Goal: Task Accomplishment & Management: Complete application form

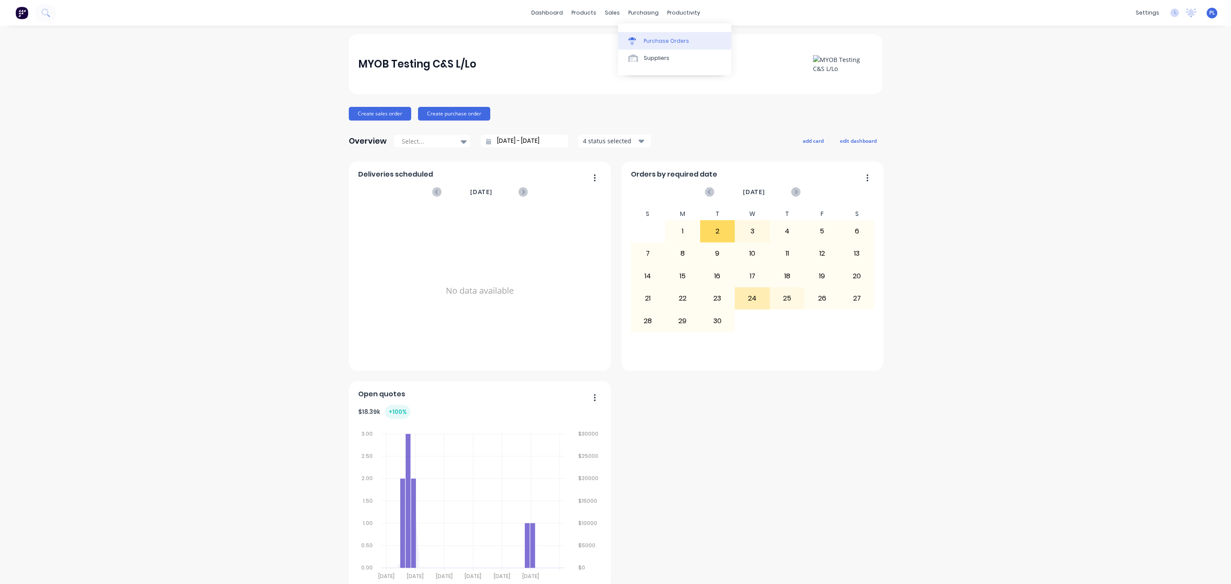
click at [652, 32] on link "Purchase Orders" at bounding box center [674, 40] width 113 height 17
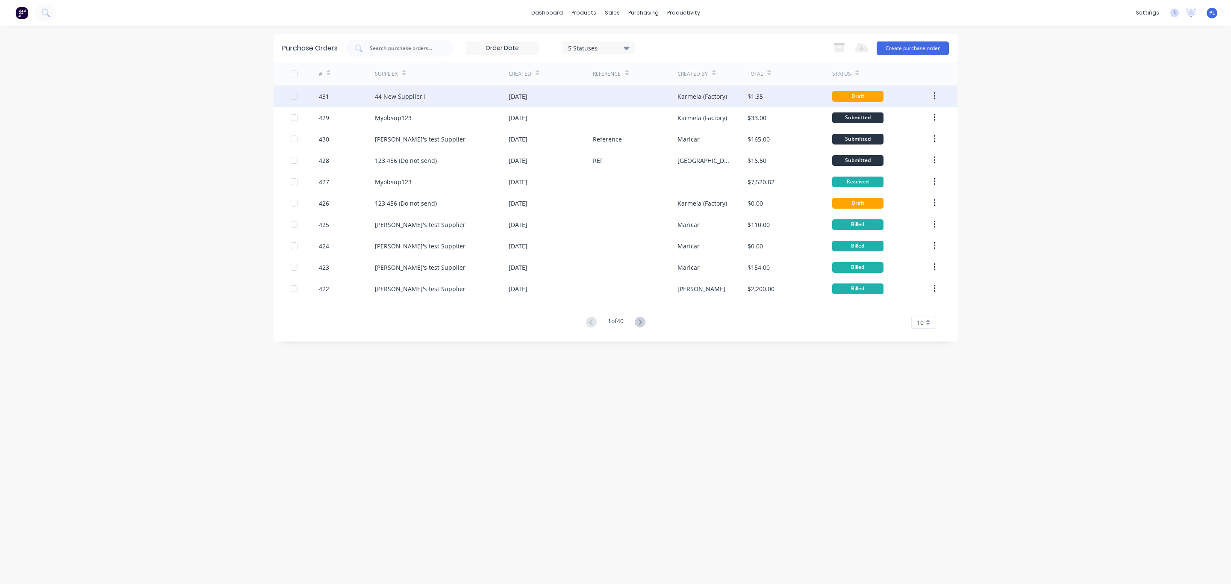
click at [695, 95] on div "Karmela (Factory)" at bounding box center [702, 96] width 50 height 9
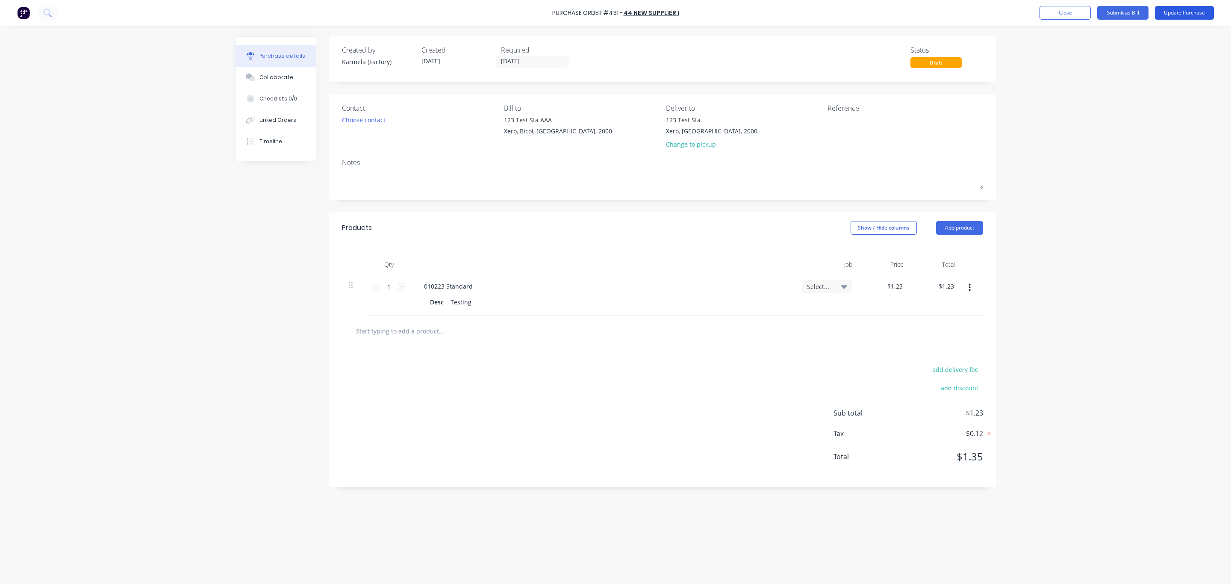
click at [1165, 11] on button "Update Purchase" at bounding box center [1184, 13] width 59 height 14
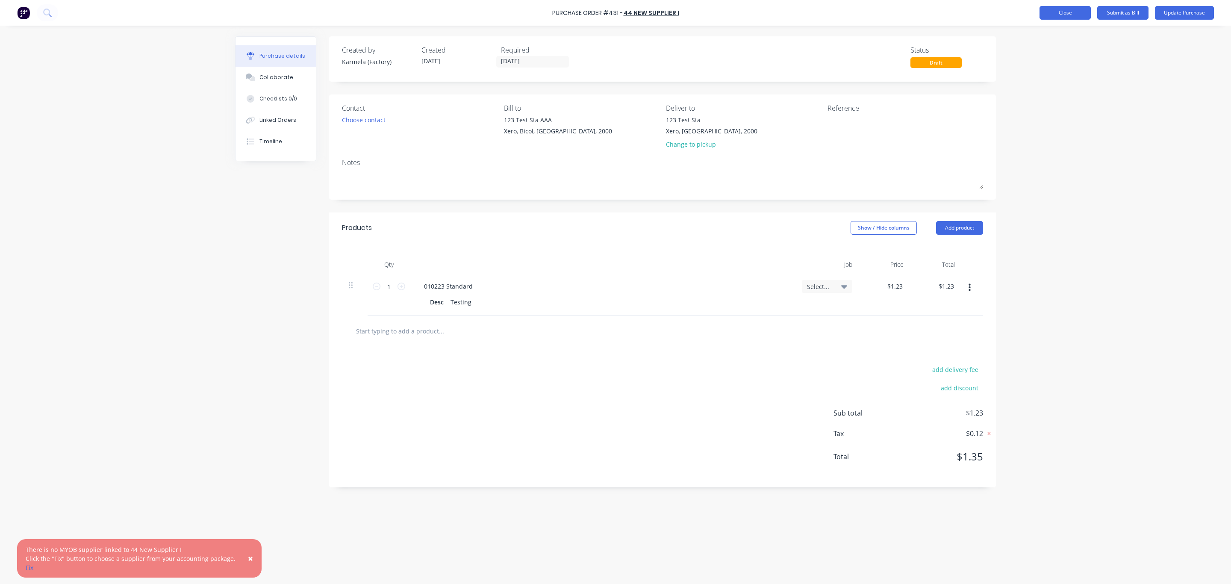
click at [1061, 6] on button "Close" at bounding box center [1064, 13] width 51 height 14
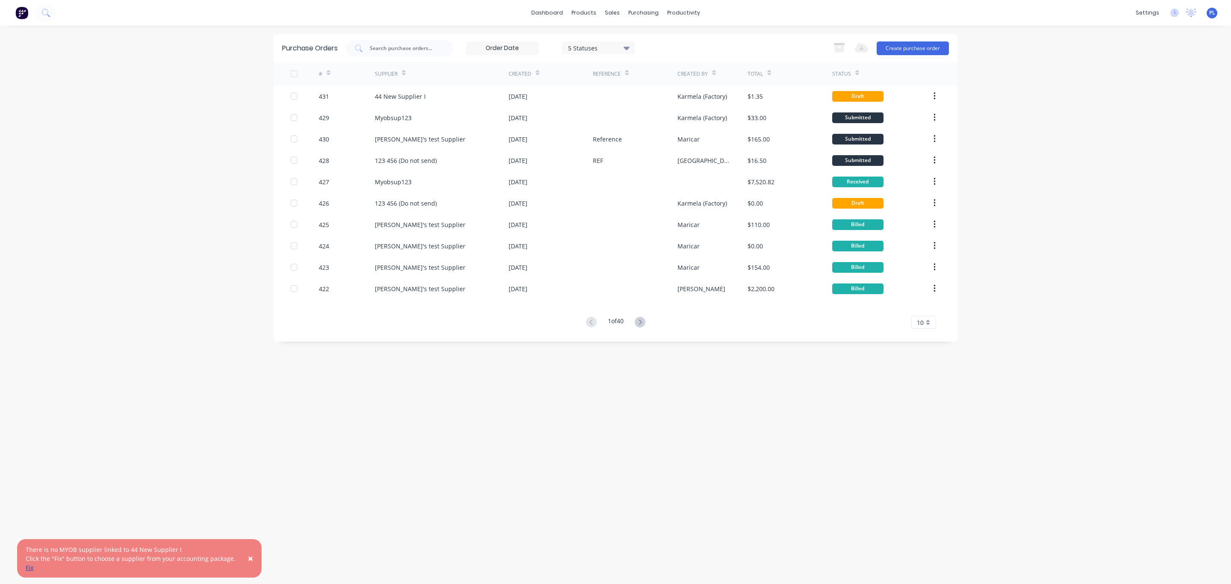
click at [29, 565] on link "Fix" at bounding box center [30, 567] width 8 height 8
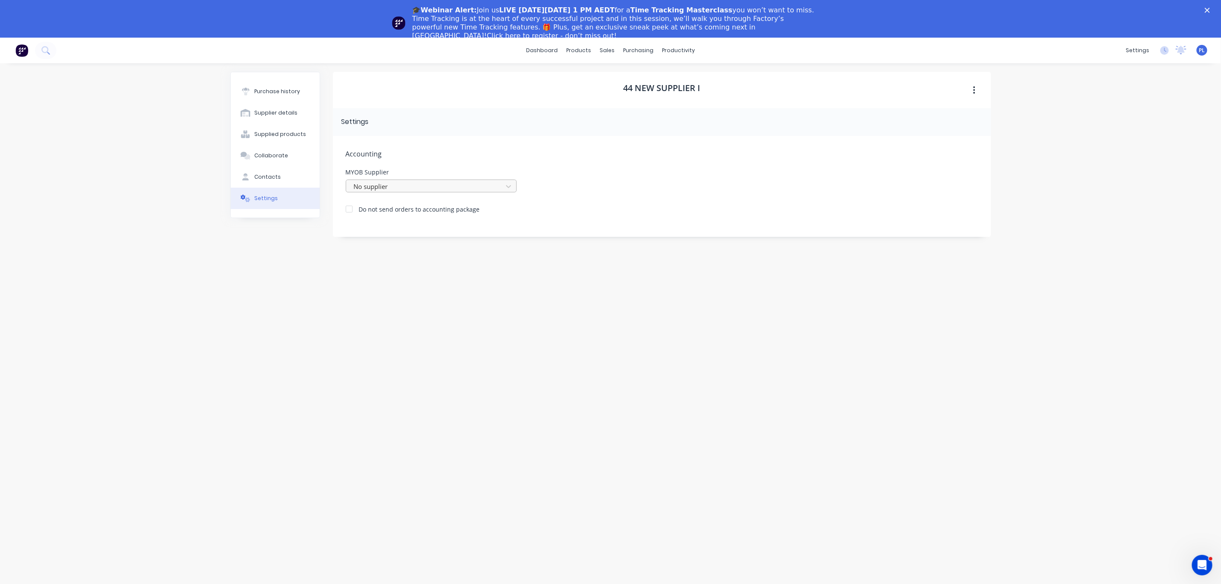
click at [413, 190] on div at bounding box center [425, 186] width 145 height 11
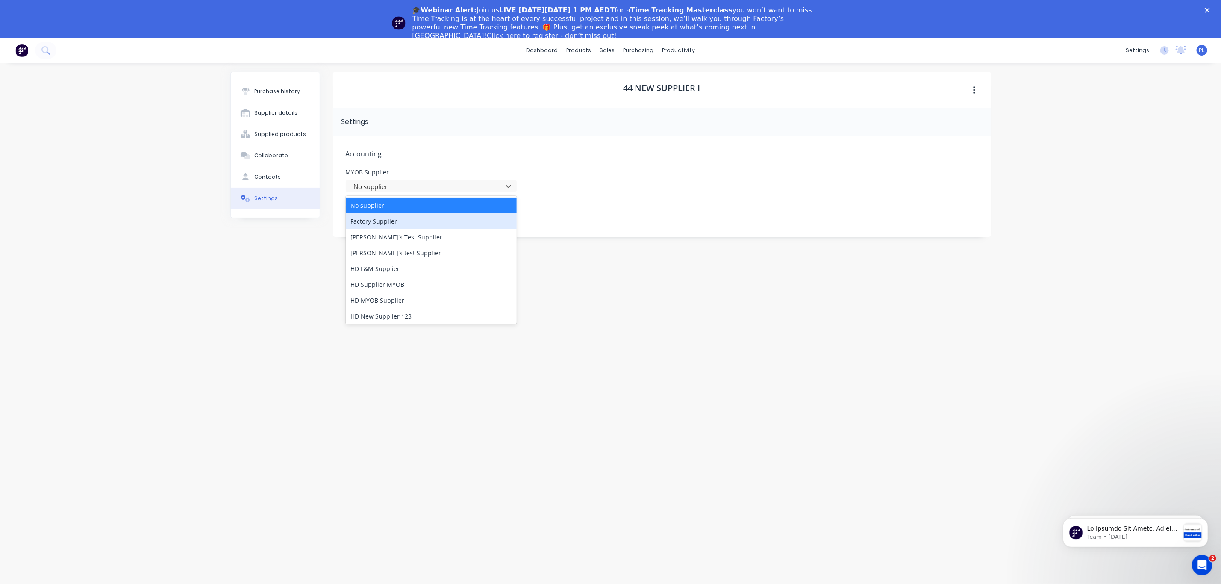
click at [409, 217] on div "Factory Supplier" at bounding box center [431, 221] width 171 height 16
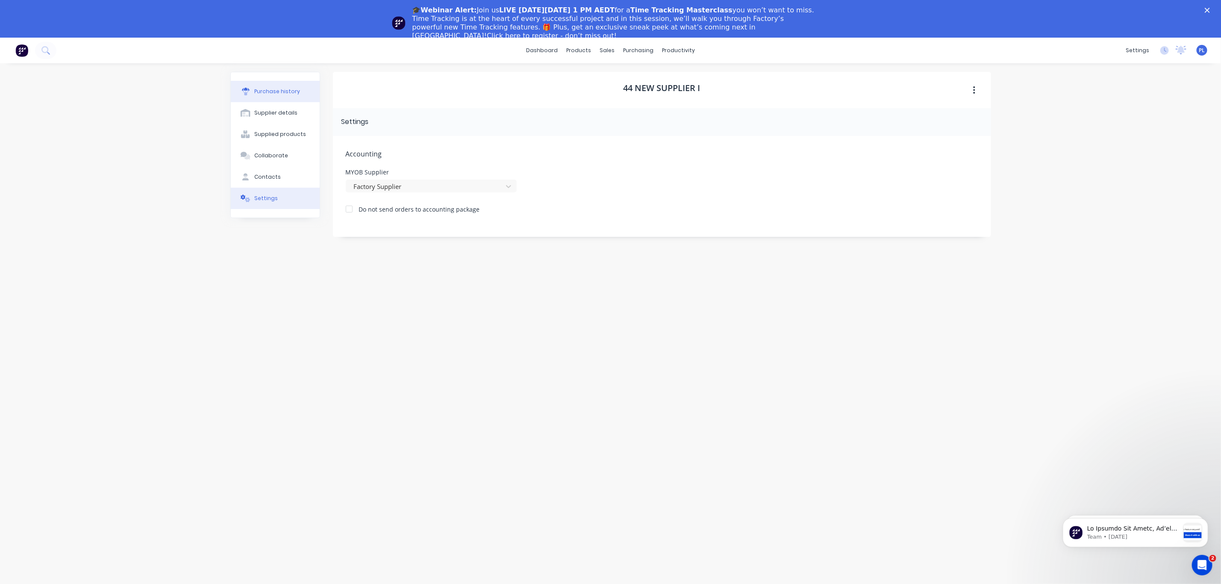
click at [292, 94] on div "Purchase history" at bounding box center [277, 92] width 46 height 8
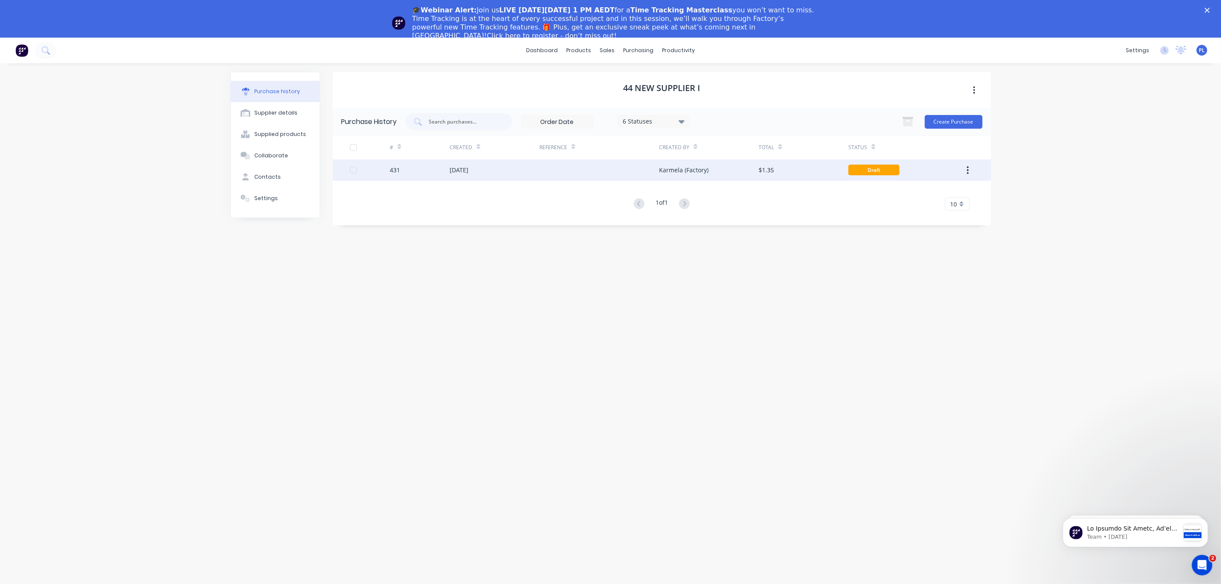
click at [512, 163] on div "[DATE]" at bounding box center [495, 169] width 90 height 21
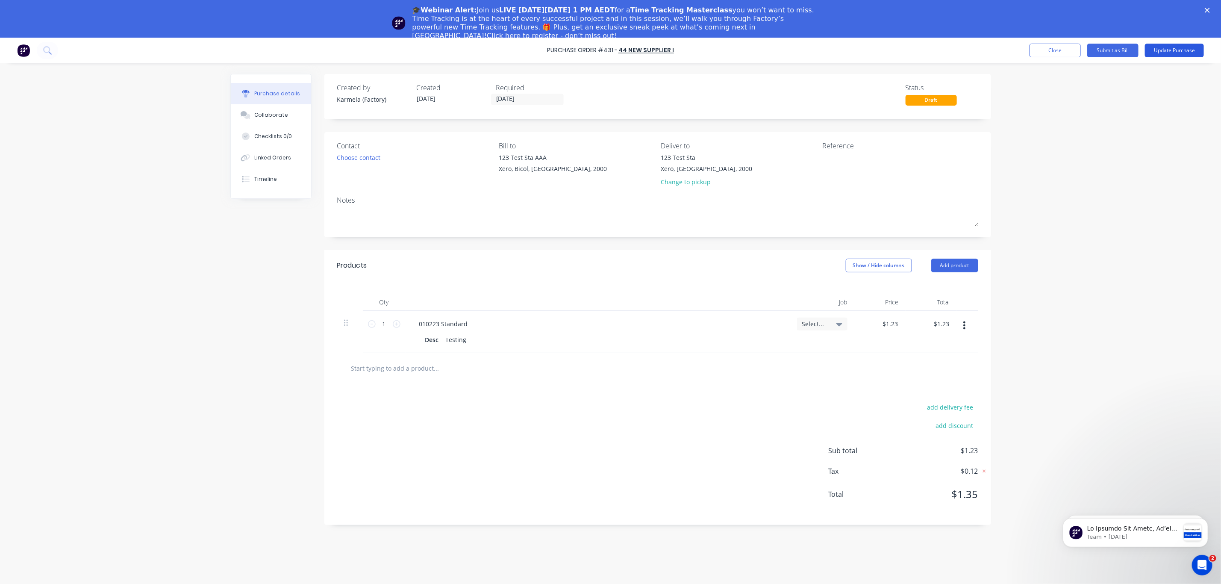
click at [1170, 53] on button "Update Purchase" at bounding box center [1174, 51] width 59 height 14
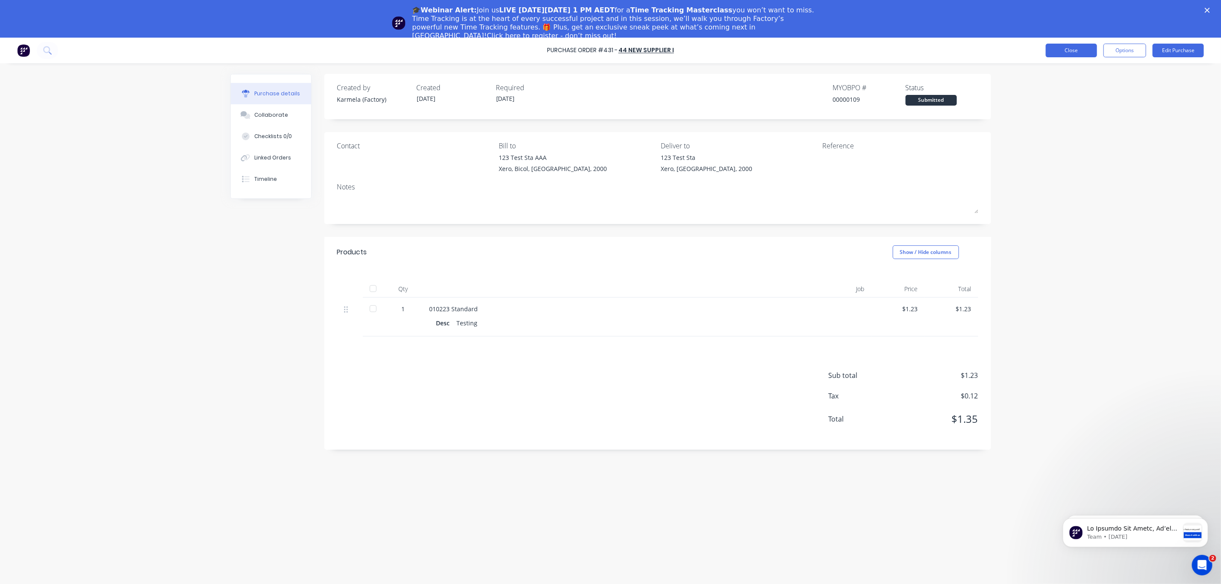
click at [1072, 49] on button "Close" at bounding box center [1071, 51] width 51 height 14
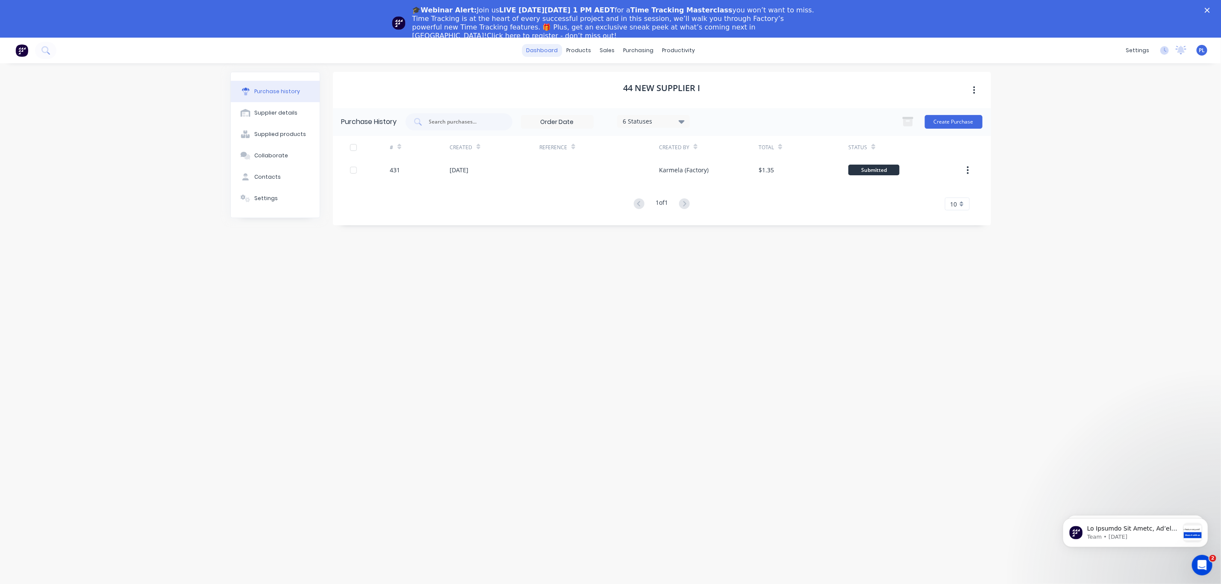
click at [548, 49] on link "dashboard" at bounding box center [542, 50] width 40 height 13
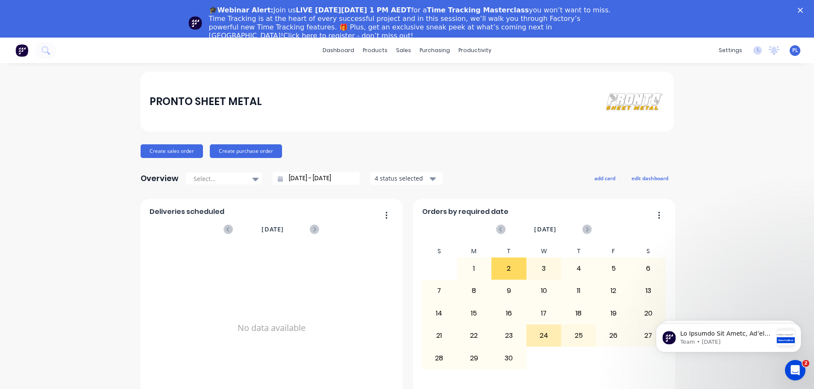
drag, startPoint x: 662, startPoint y: 31, endPoint x: 709, endPoint y: 78, distance: 66.5
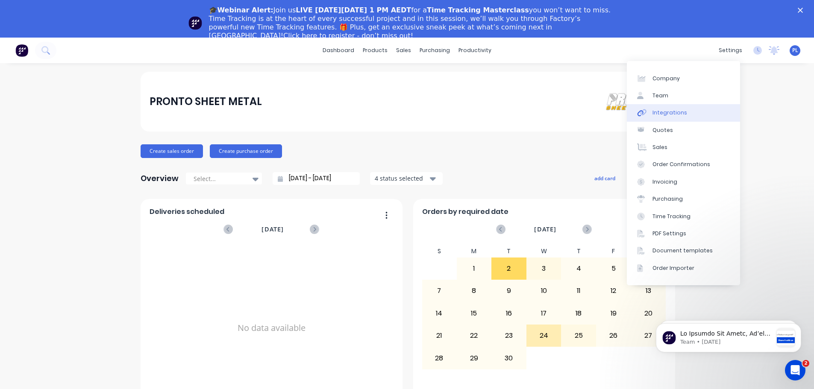
click at [667, 111] on div "Integrations" at bounding box center [669, 113] width 35 height 8
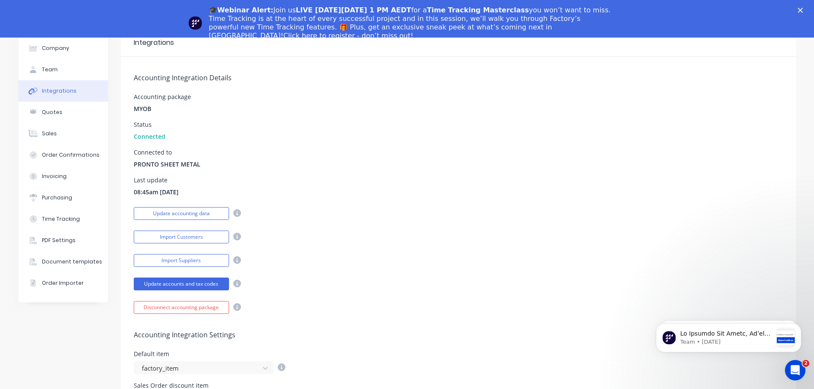
scroll to position [85, 0]
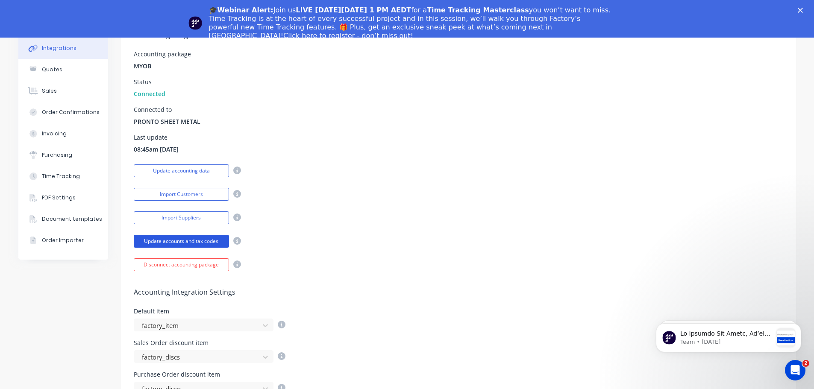
click at [209, 240] on button "Update accounts and tax codes" at bounding box center [181, 241] width 95 height 13
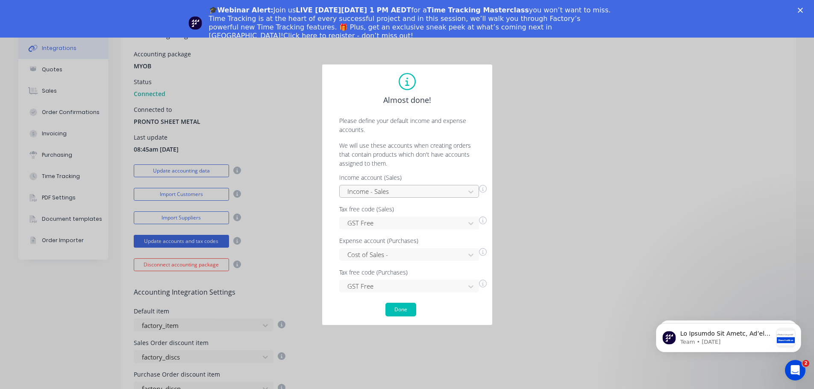
click at [383, 186] on div at bounding box center [404, 191] width 114 height 11
click at [391, 157] on p "We will use these accounts when creating orders that contain products which don…" at bounding box center [407, 154] width 153 height 27
click at [408, 306] on button "Done" at bounding box center [400, 310] width 31 height 14
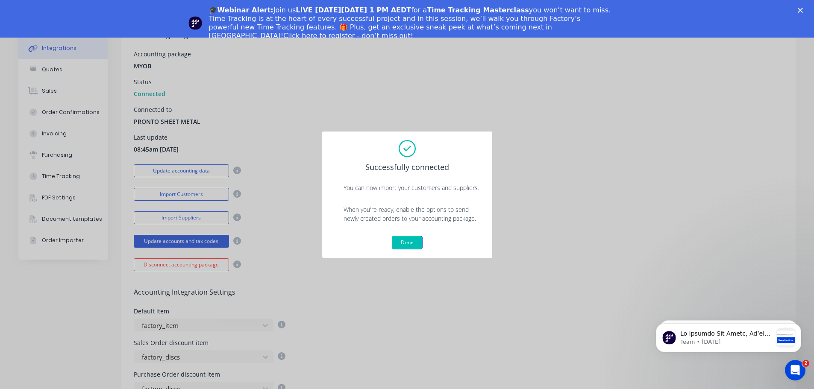
click at [410, 241] on button "Done" at bounding box center [407, 243] width 31 height 14
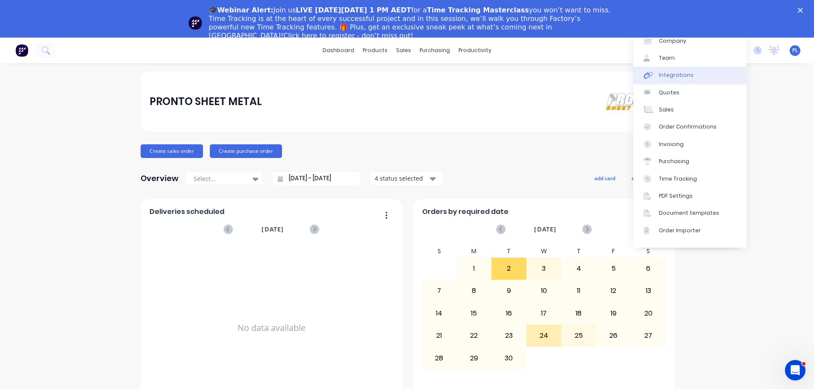
click at [654, 80] on link "Integrations" at bounding box center [689, 75] width 113 height 17
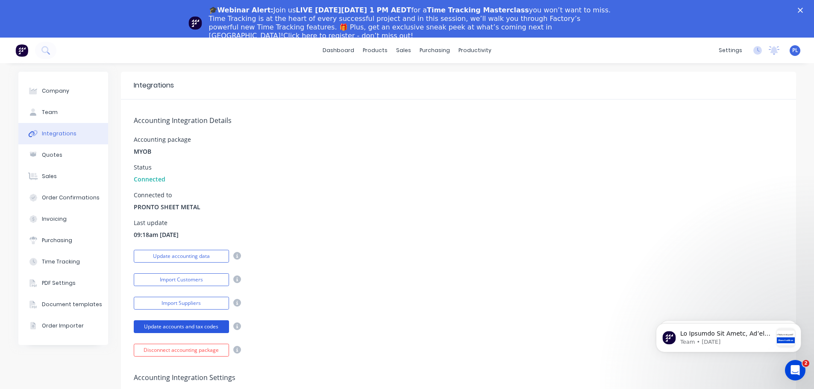
click at [211, 325] on button "Update accounts and tax codes" at bounding box center [181, 326] width 95 height 13
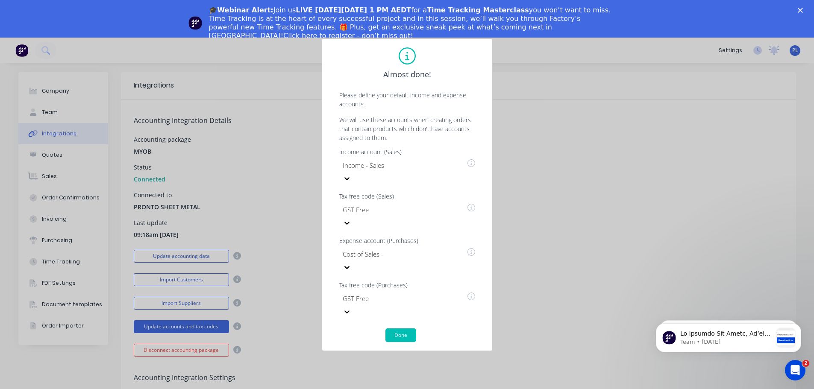
click at [389, 171] on div at bounding box center [403, 165] width 123 height 11
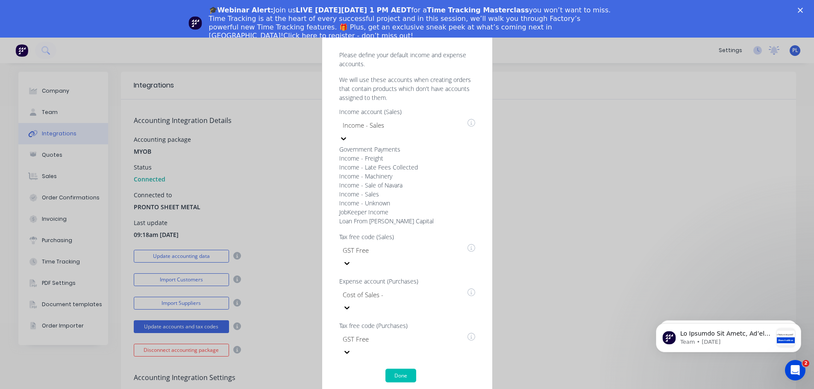
click at [449, 324] on div "Almost done! Please define your default income and expense accounts. We will us…" at bounding box center [407, 195] width 171 height 394
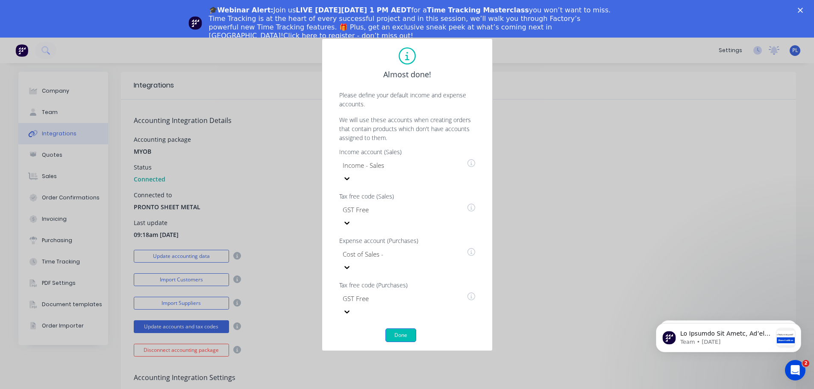
click at [402, 329] on button "Done" at bounding box center [400, 336] width 31 height 14
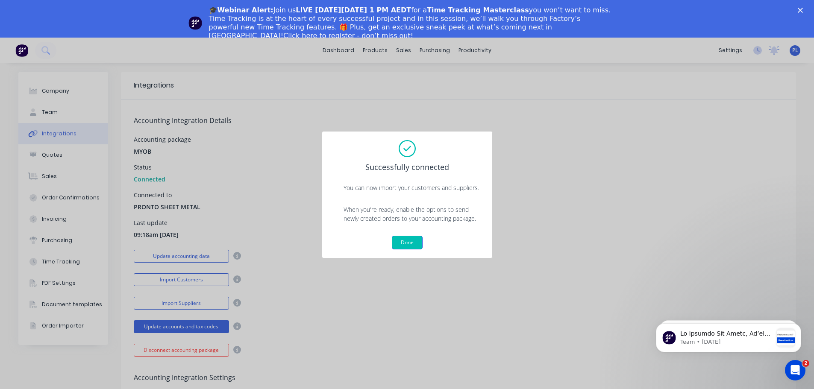
click at [397, 240] on button "Done" at bounding box center [407, 243] width 31 height 14
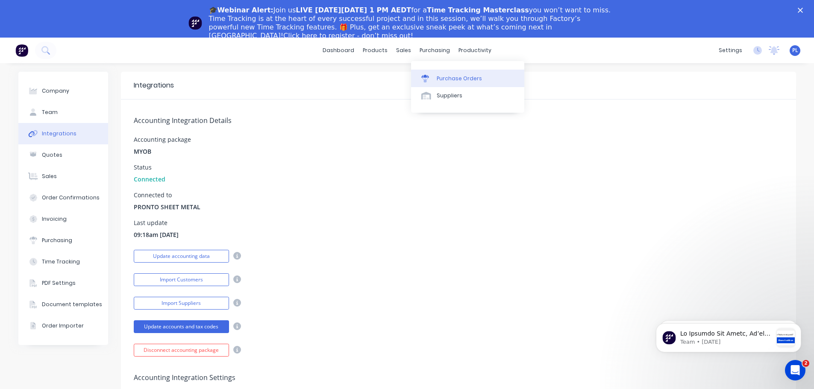
click at [435, 75] on link "Purchase Orders" at bounding box center [467, 78] width 113 height 17
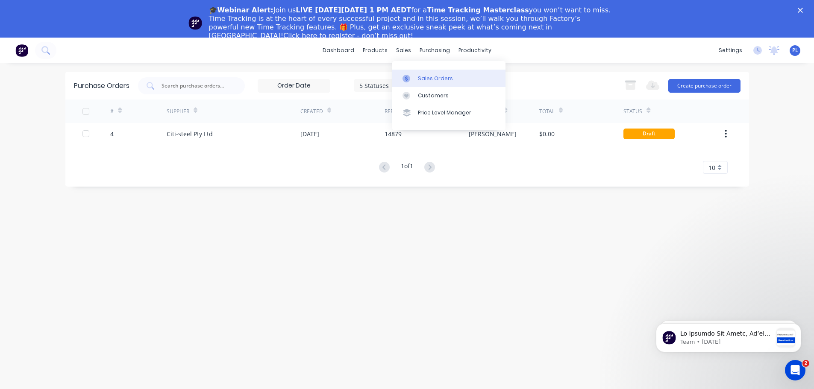
click at [408, 77] on icon at bounding box center [407, 79] width 8 height 8
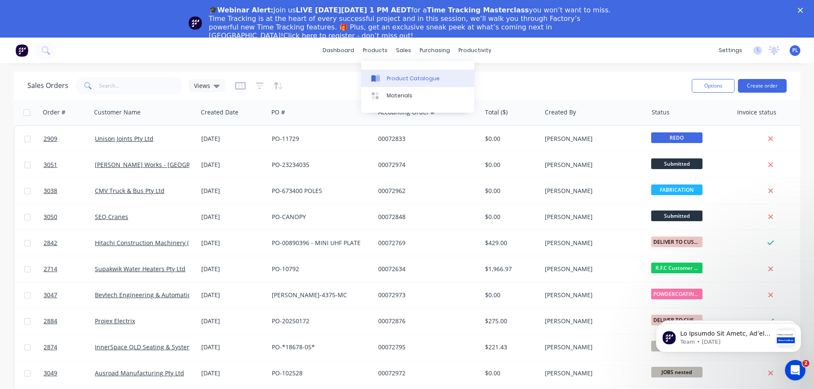
click at [379, 70] on link "Product Catalogue" at bounding box center [417, 78] width 113 height 17
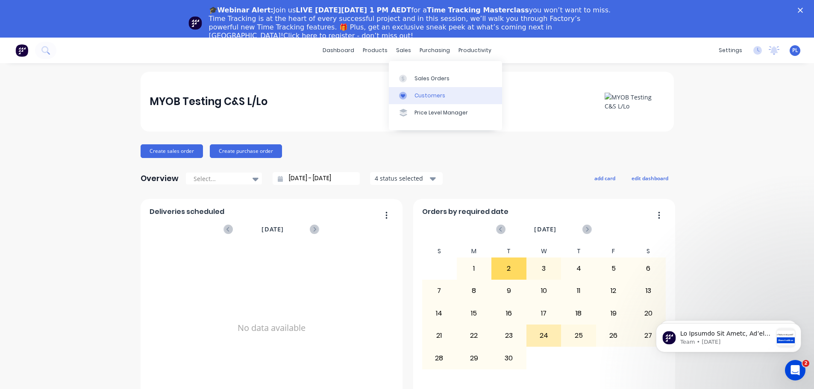
click at [409, 91] on link "Customers" at bounding box center [445, 95] width 113 height 17
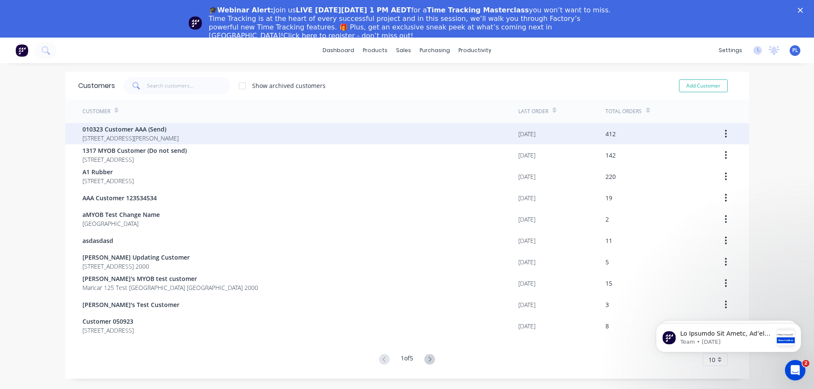
click at [179, 128] on span "010323 Customer AAA (Send)" at bounding box center [130, 129] width 96 height 9
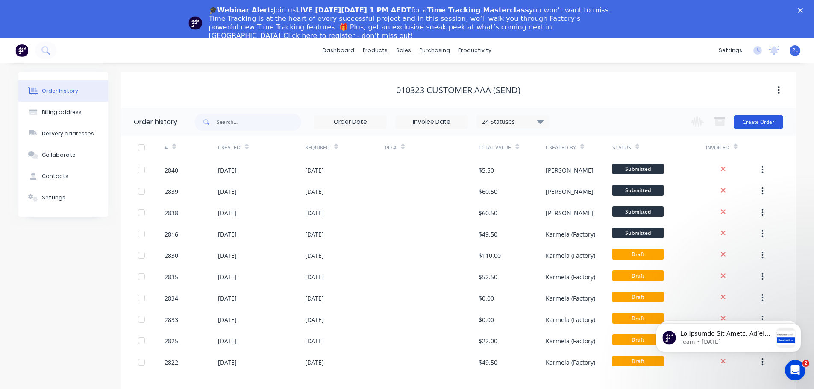
click at [765, 126] on button "Create Order" at bounding box center [759, 122] width 50 height 14
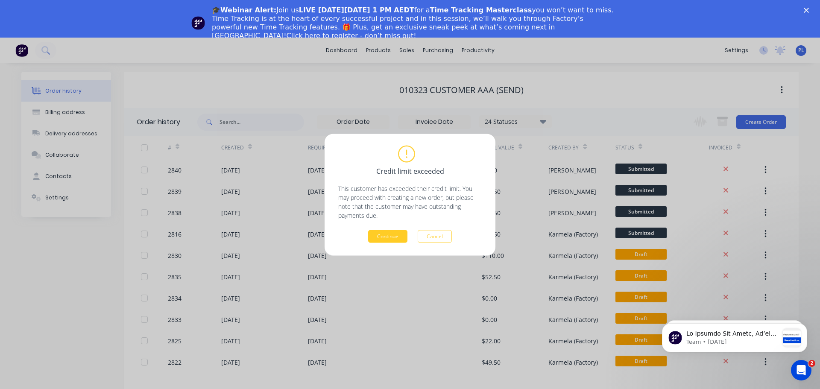
click at [391, 239] on button "Continue" at bounding box center [387, 236] width 39 height 13
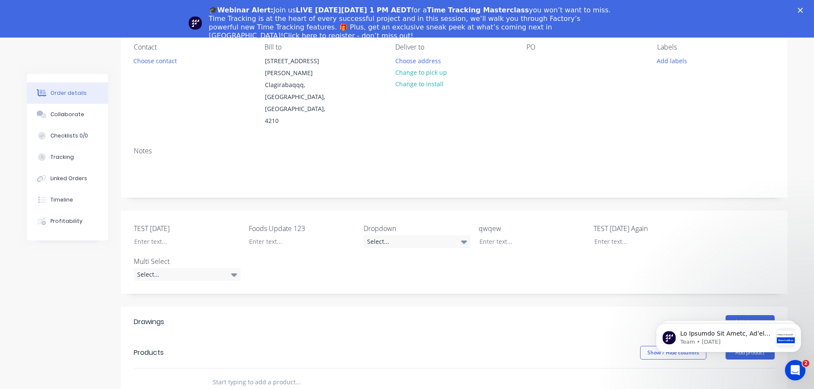
scroll to position [171, 0]
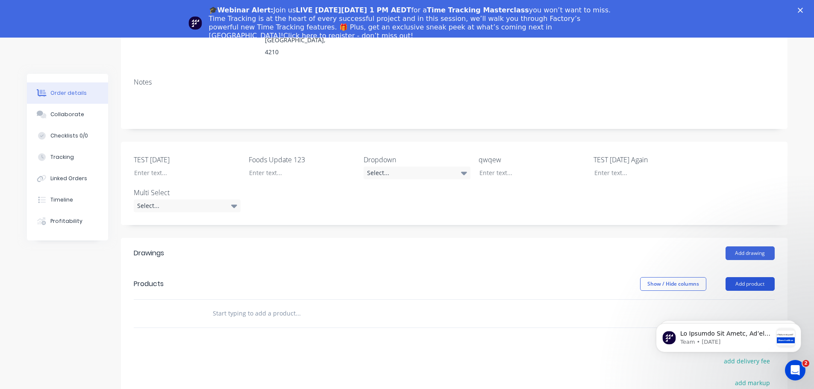
click at [729, 277] on button "Add product" at bounding box center [750, 284] width 49 height 14
click at [717, 317] on div "Basic product" at bounding box center [734, 323] width 66 height 12
click at [692, 317] on div "0 0" at bounding box center [682, 336] width 47 height 39
type input "$5.00"
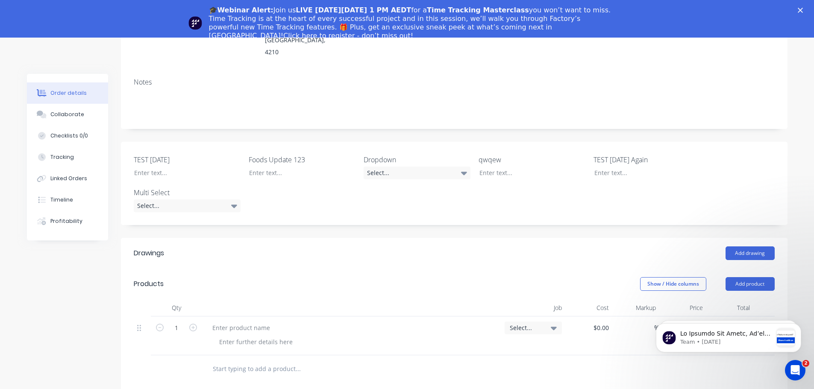
click at [543, 204] on div "Created by [PERSON_NAME] Created [DATE] Required [DATE] Assigned to Add team me…" at bounding box center [454, 245] width 667 height 685
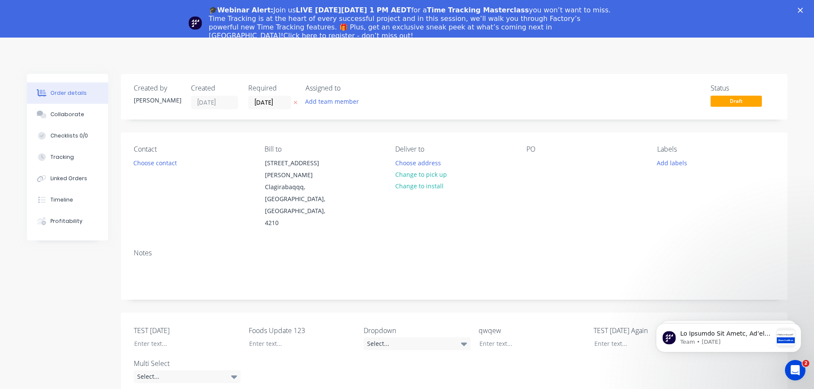
click at [804, 16] on div "🎓Webinar Alert: Join us LIVE [DATE][DATE] 1 PM AEDT for a Time Tracking Masterc…" at bounding box center [407, 22] width 814 height 39
click at [803, 9] on div "🎓Webinar Alert: Join us LIVE [DATE][DATE] 1 PM AEDT for a Time Tracking Masterc…" at bounding box center [407, 22] width 814 height 39
click at [803, 12] on polygon "Close" at bounding box center [800, 10] width 5 height 5
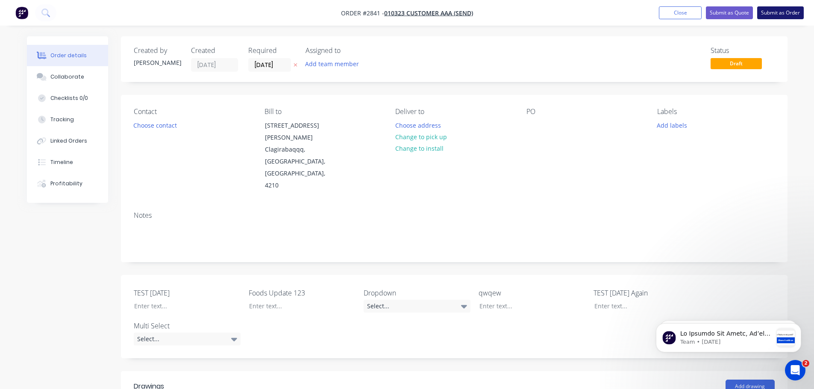
click at [766, 10] on button "Submit as Order" at bounding box center [780, 12] width 47 height 13
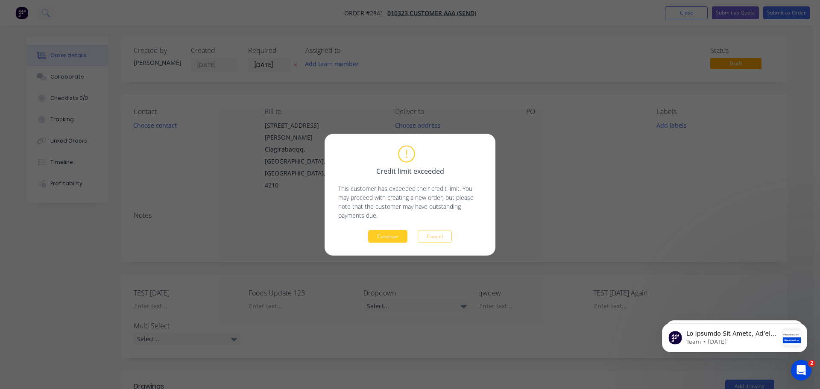
click at [385, 238] on button "Continue" at bounding box center [387, 236] width 39 height 13
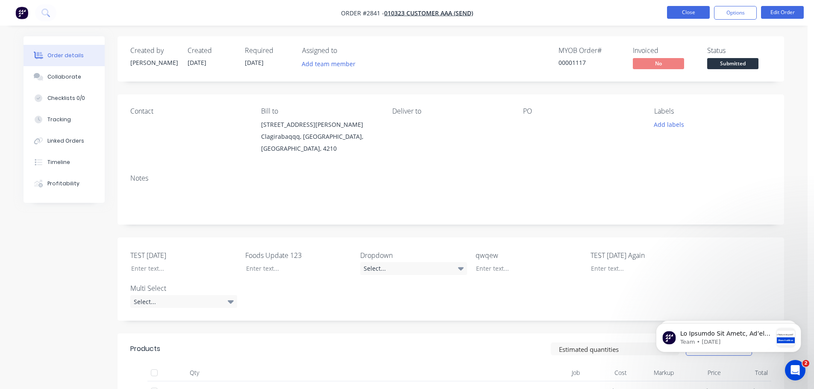
drag, startPoint x: 710, startPoint y: 8, endPoint x: 704, endPoint y: 7, distance: 6.0
click at [704, 7] on ul "Close Options Edit Order" at bounding box center [735, 13] width 157 height 14
click at [704, 7] on button "Close" at bounding box center [688, 12] width 43 height 13
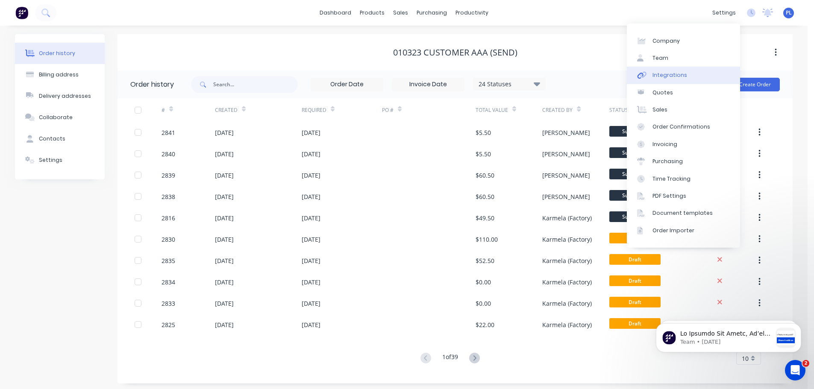
click at [689, 71] on link "Integrations" at bounding box center [683, 75] width 113 height 17
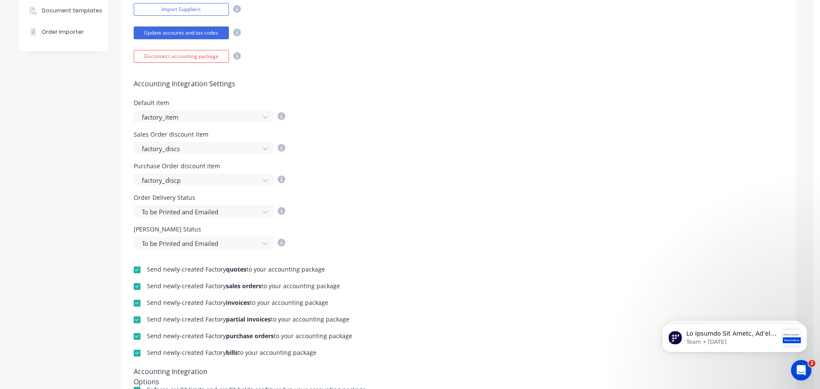
scroll to position [43, 0]
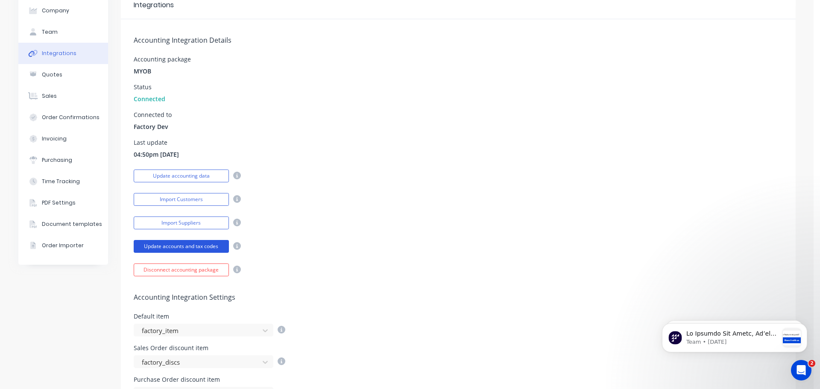
click at [176, 246] on button "Update accounts and tax codes" at bounding box center [181, 246] width 95 height 13
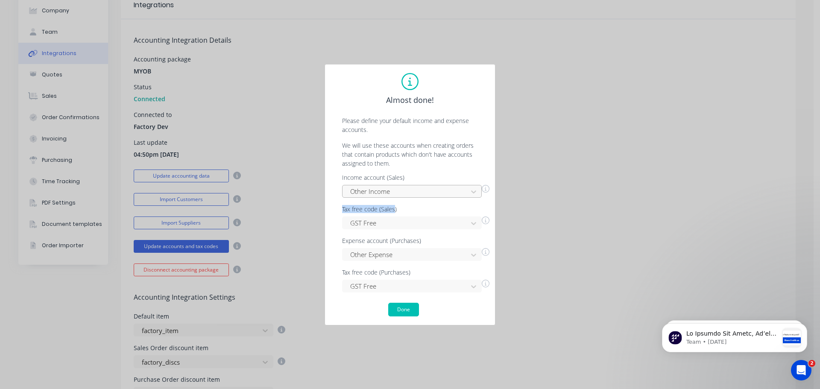
click at [395, 198] on div "Income account (Sales) Other Income Tax free code (Sales) GST Free Expense acco…" at bounding box center [410, 234] width 153 height 118
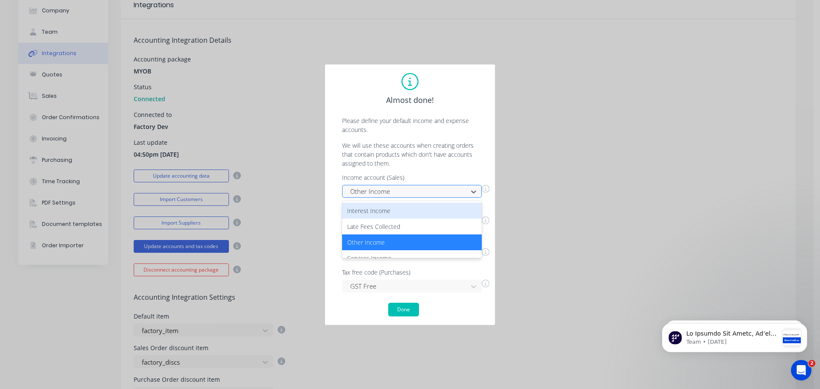
click at [391, 188] on div at bounding box center [407, 191] width 114 height 11
click at [418, 133] on p "Please define your default income and expense accounts." at bounding box center [410, 125] width 153 height 18
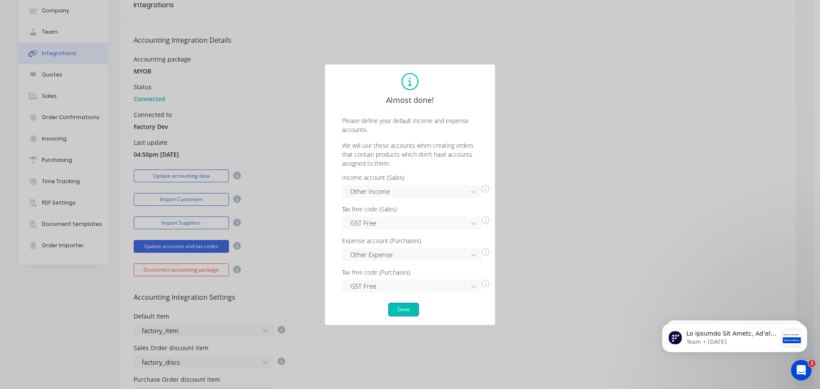
click at [395, 310] on button "Done" at bounding box center [403, 310] width 31 height 14
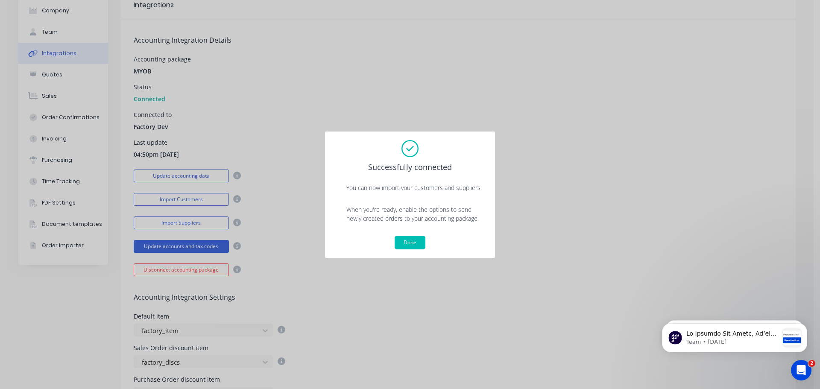
click at [400, 234] on div "Successfully connected You can now import your customers and suppliers. When yo…" at bounding box center [410, 194] width 153 height 109
click at [402, 245] on button "Done" at bounding box center [410, 243] width 31 height 14
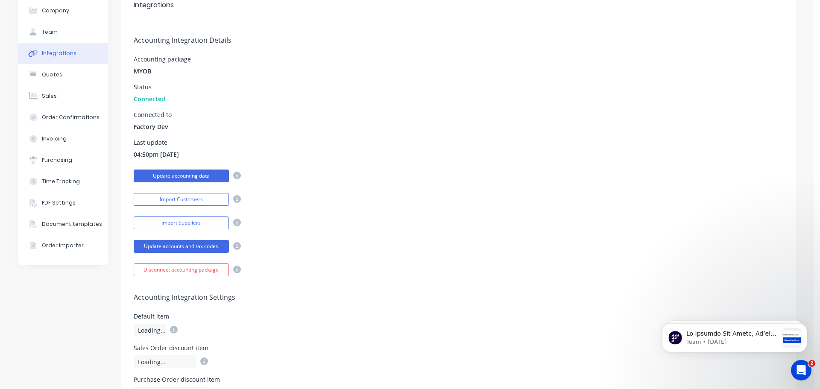
click at [156, 176] on button "Update accounting data" at bounding box center [181, 176] width 95 height 13
click at [367, 140] on div "Last update 04:50pm [DATE]" at bounding box center [458, 149] width 649 height 19
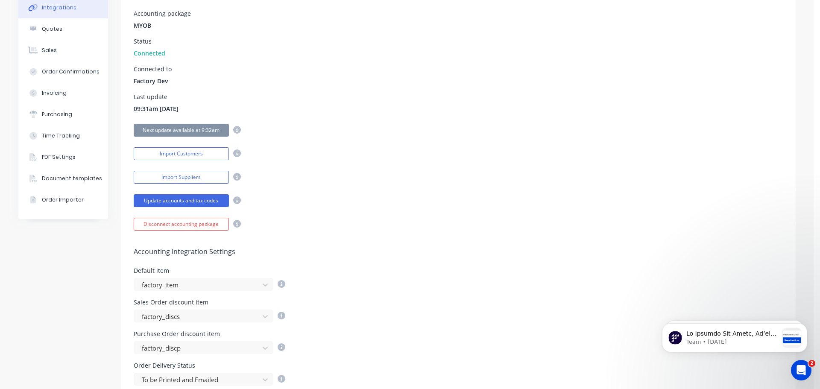
scroll to position [0, 0]
